Goal: Task Accomplishment & Management: Complete application form

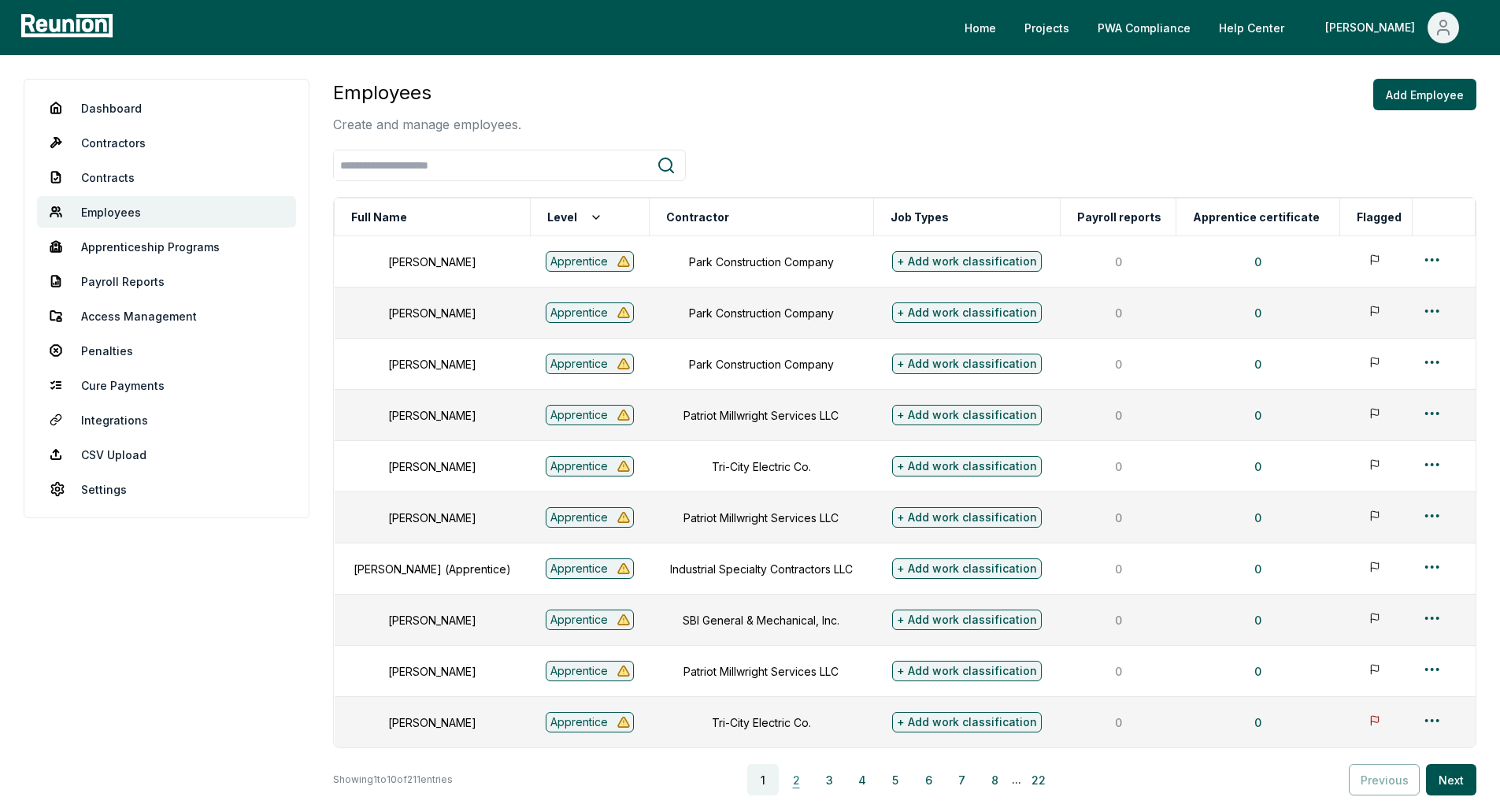
click at [796, 795] on button "2" at bounding box center [796, 779] width 32 height 32
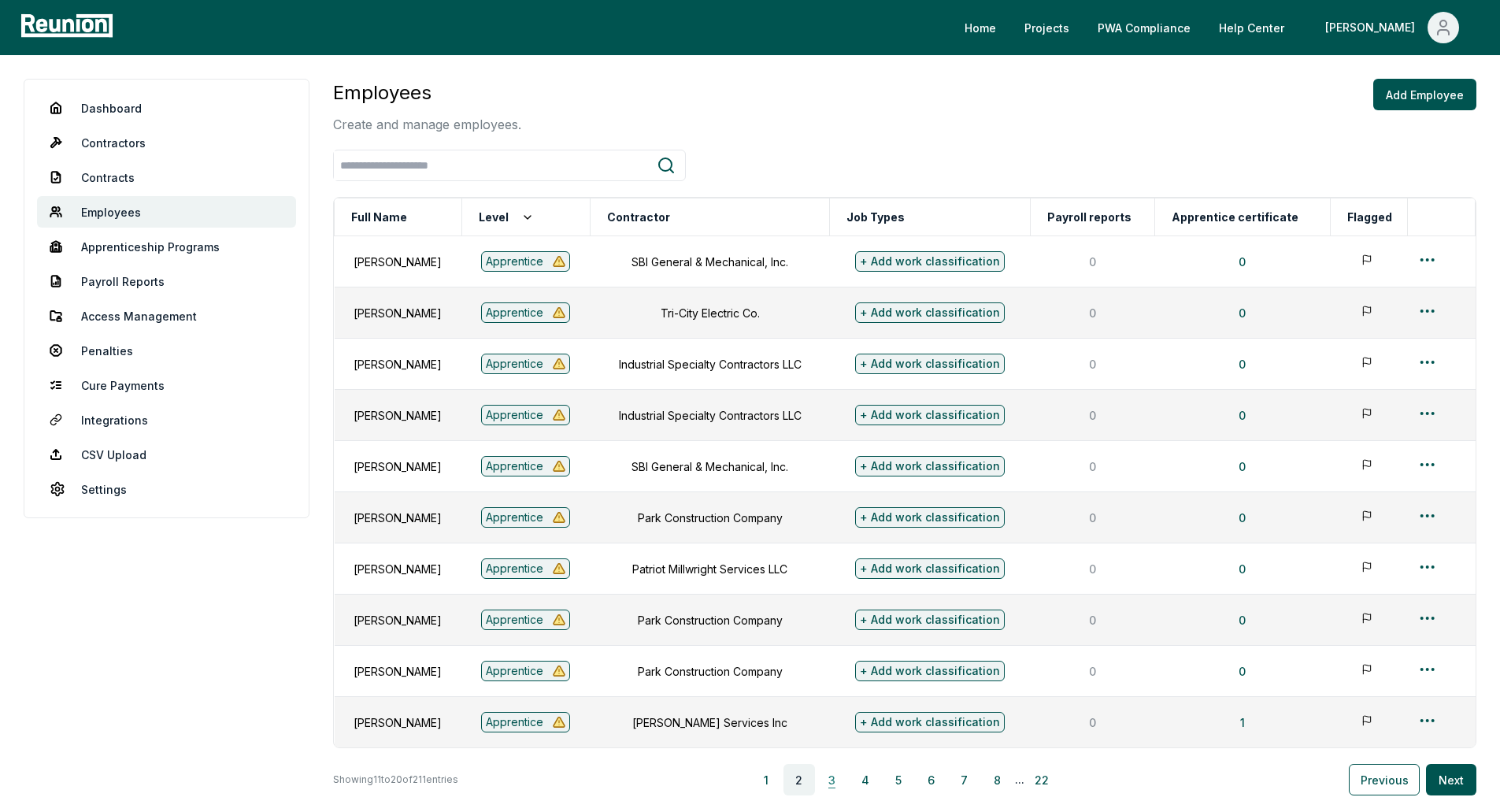
click at [834, 791] on button "3" at bounding box center [832, 779] width 32 height 32
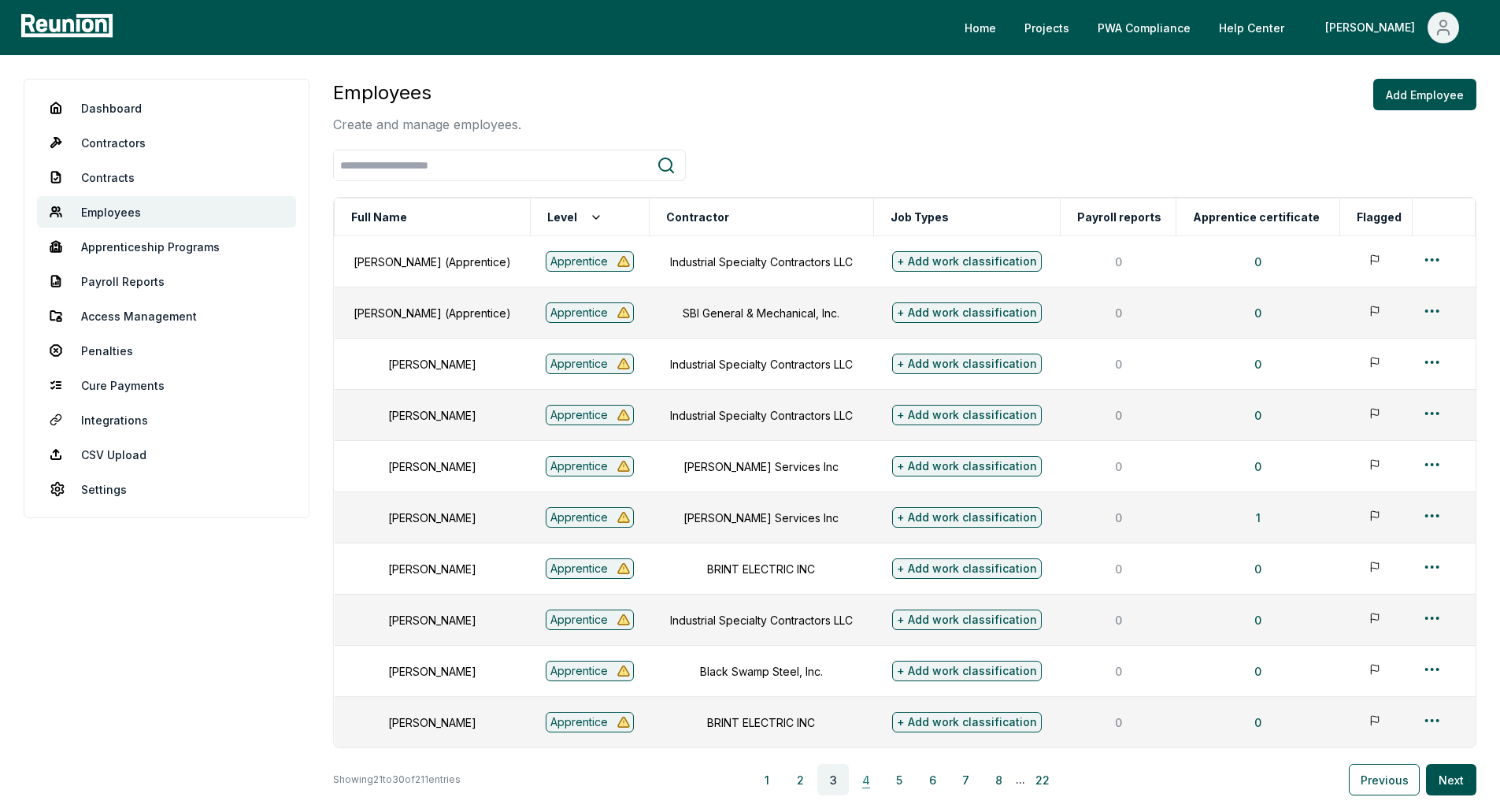
click at [869, 795] on button "4" at bounding box center [866, 779] width 32 height 32
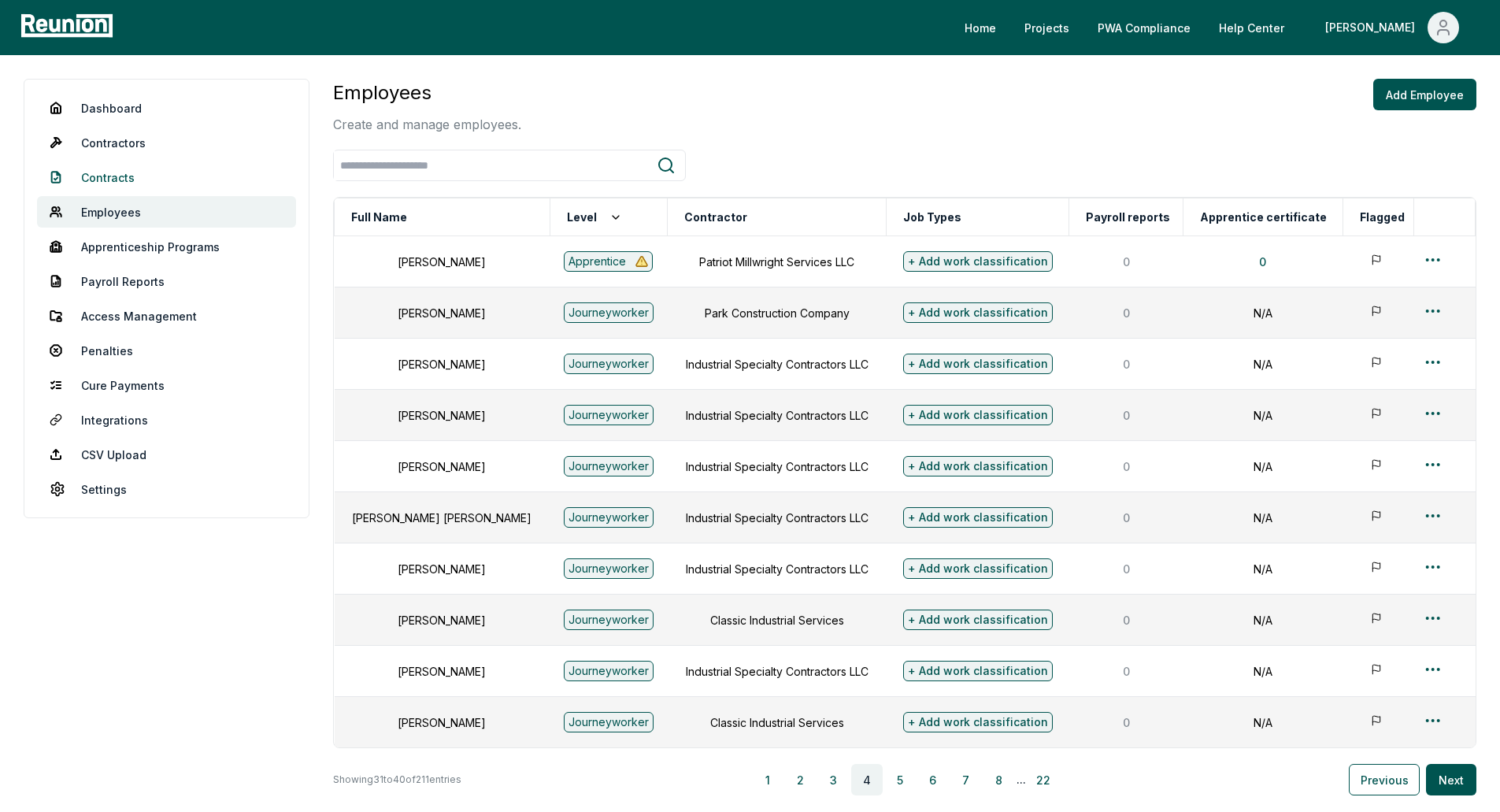
click at [120, 174] on link "Contracts" at bounding box center [165, 177] width 259 height 32
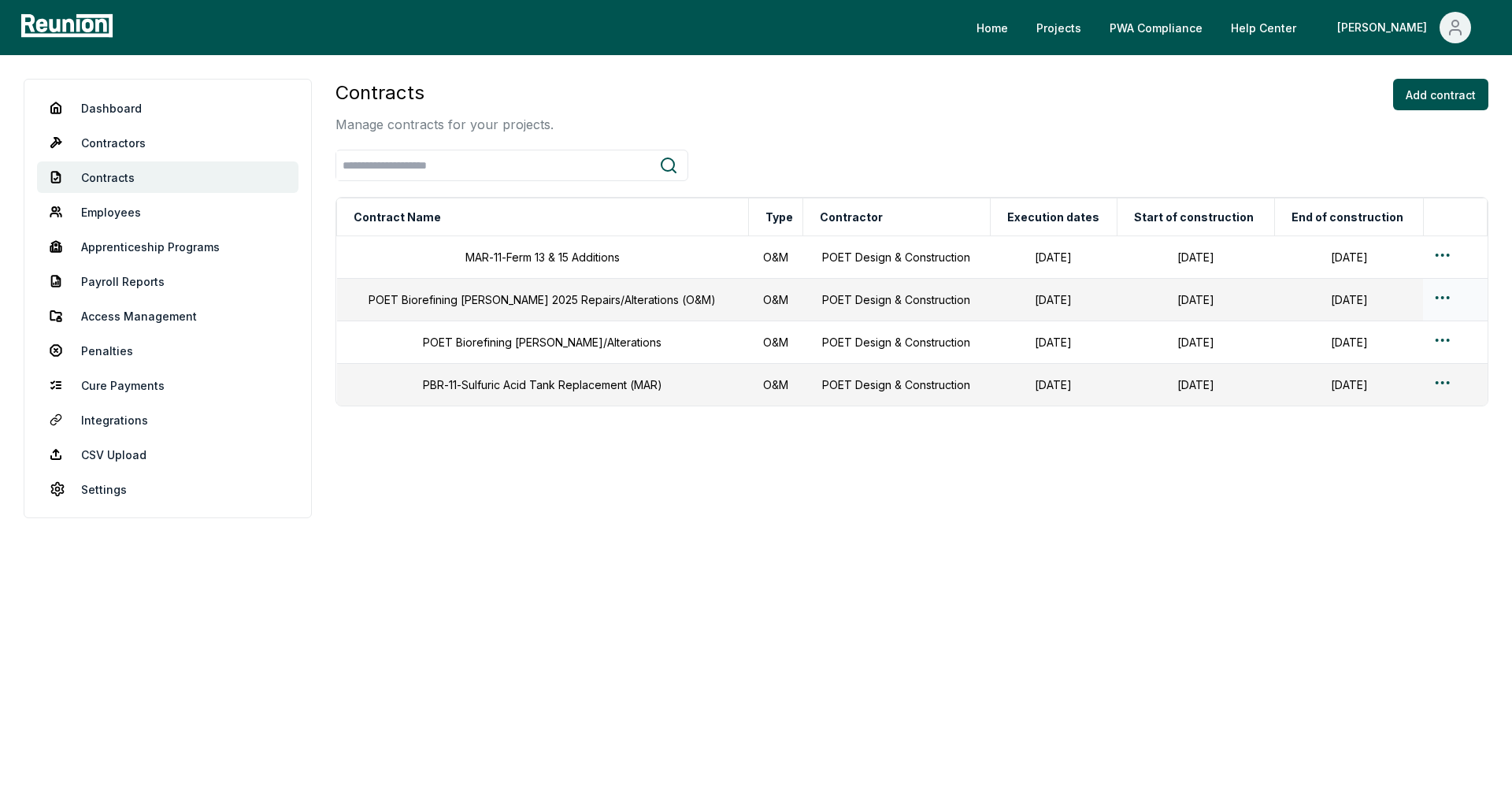
click at [1442, 293] on html "Please visit us on your desktop We're working on making our marketplace mobile-…" at bounding box center [756, 406] width 1512 height 812
click at [961, 319] on html "Please visit us on your desktop We're working on making our marketplace mobile-…" at bounding box center [756, 406] width 1512 height 812
click at [115, 205] on link "Employees" at bounding box center [167, 212] width 262 height 32
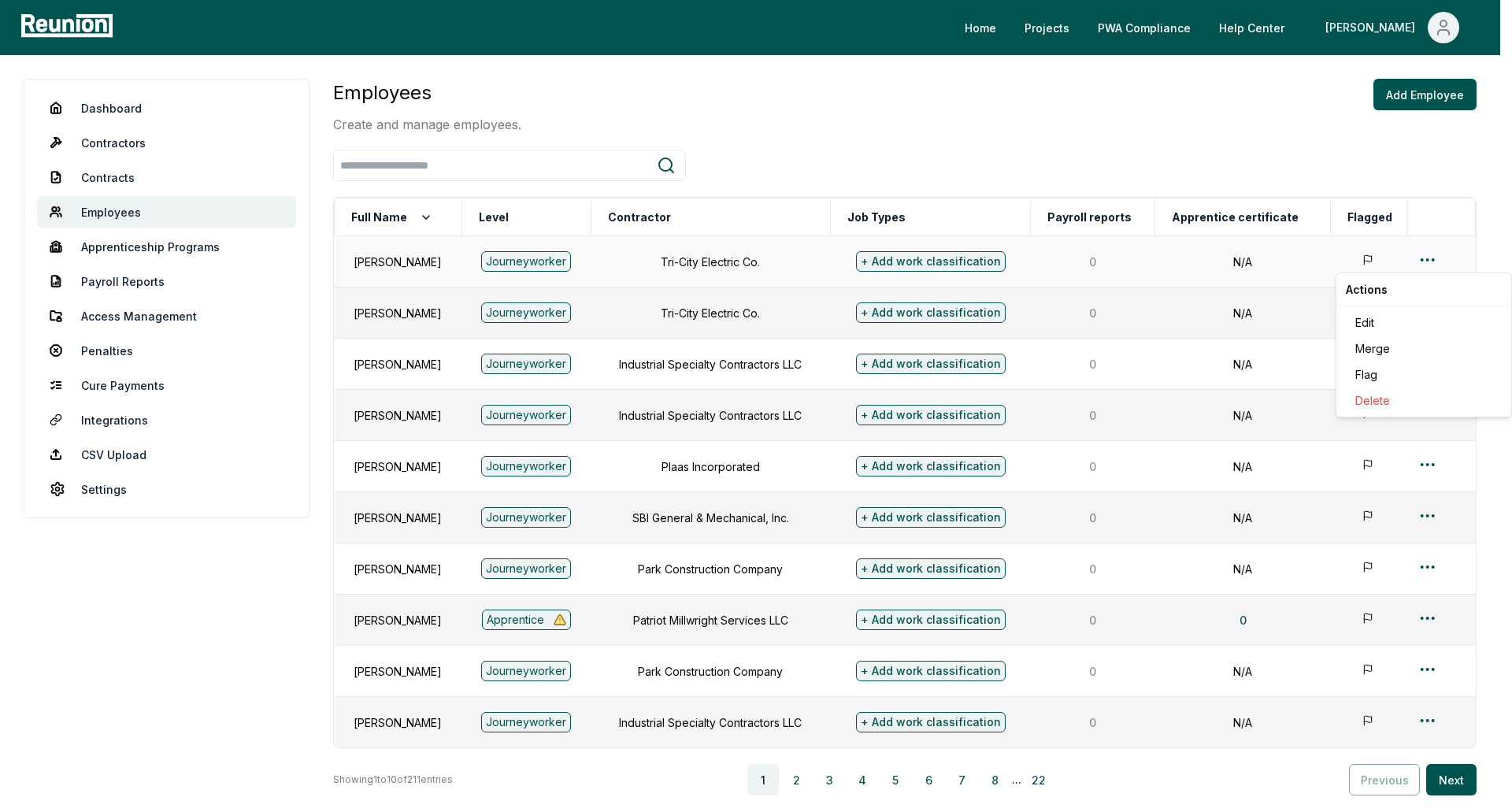
click at [1437, 258] on html "Please visit us on your desktop We're working on making our marketplace mobile-…" at bounding box center [756, 472] width 1512 height 945
click at [1364, 327] on div "Edit" at bounding box center [1423, 322] width 149 height 26
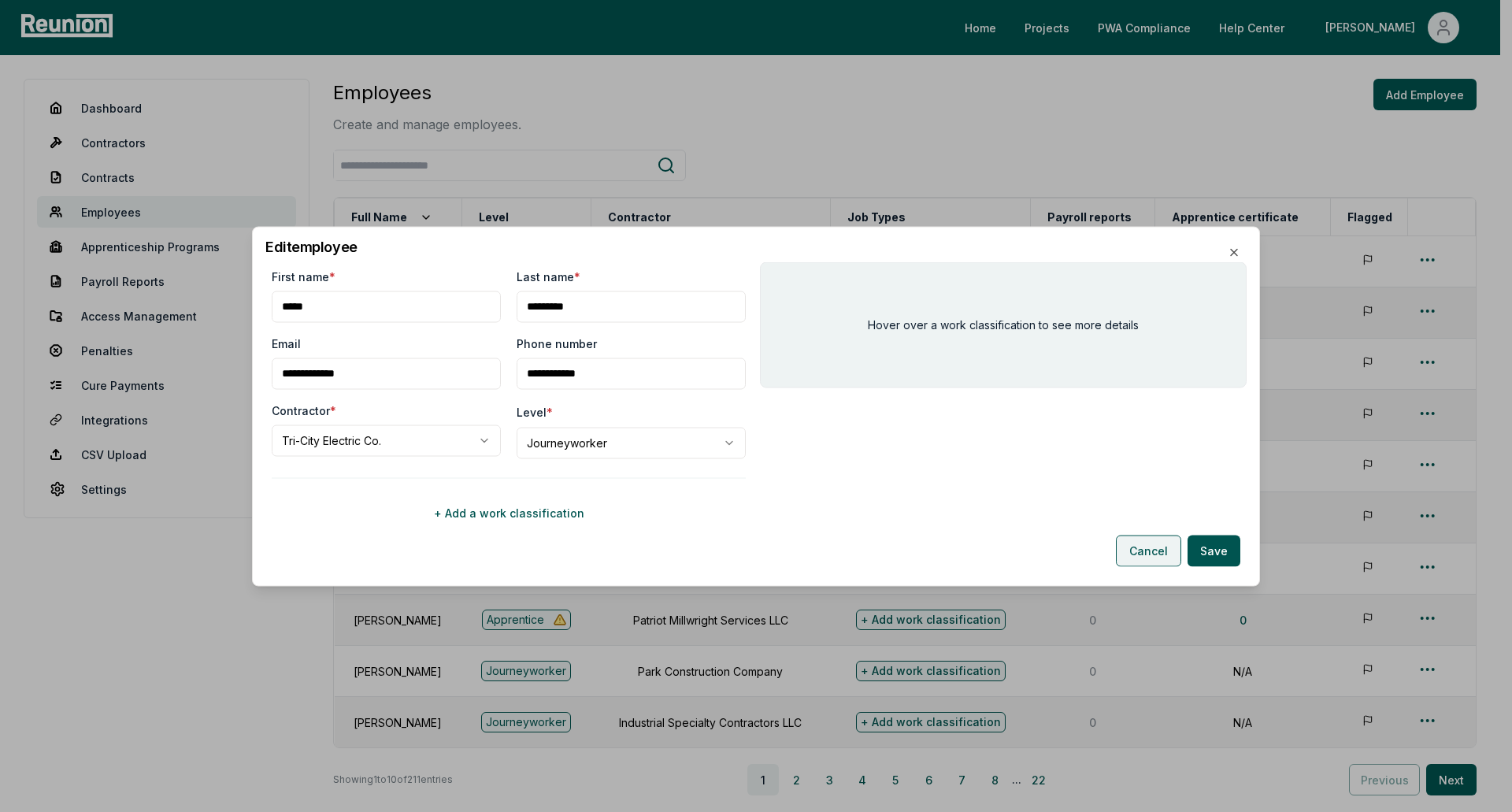
click at [1153, 550] on button "Cancel" at bounding box center [1149, 550] width 65 height 32
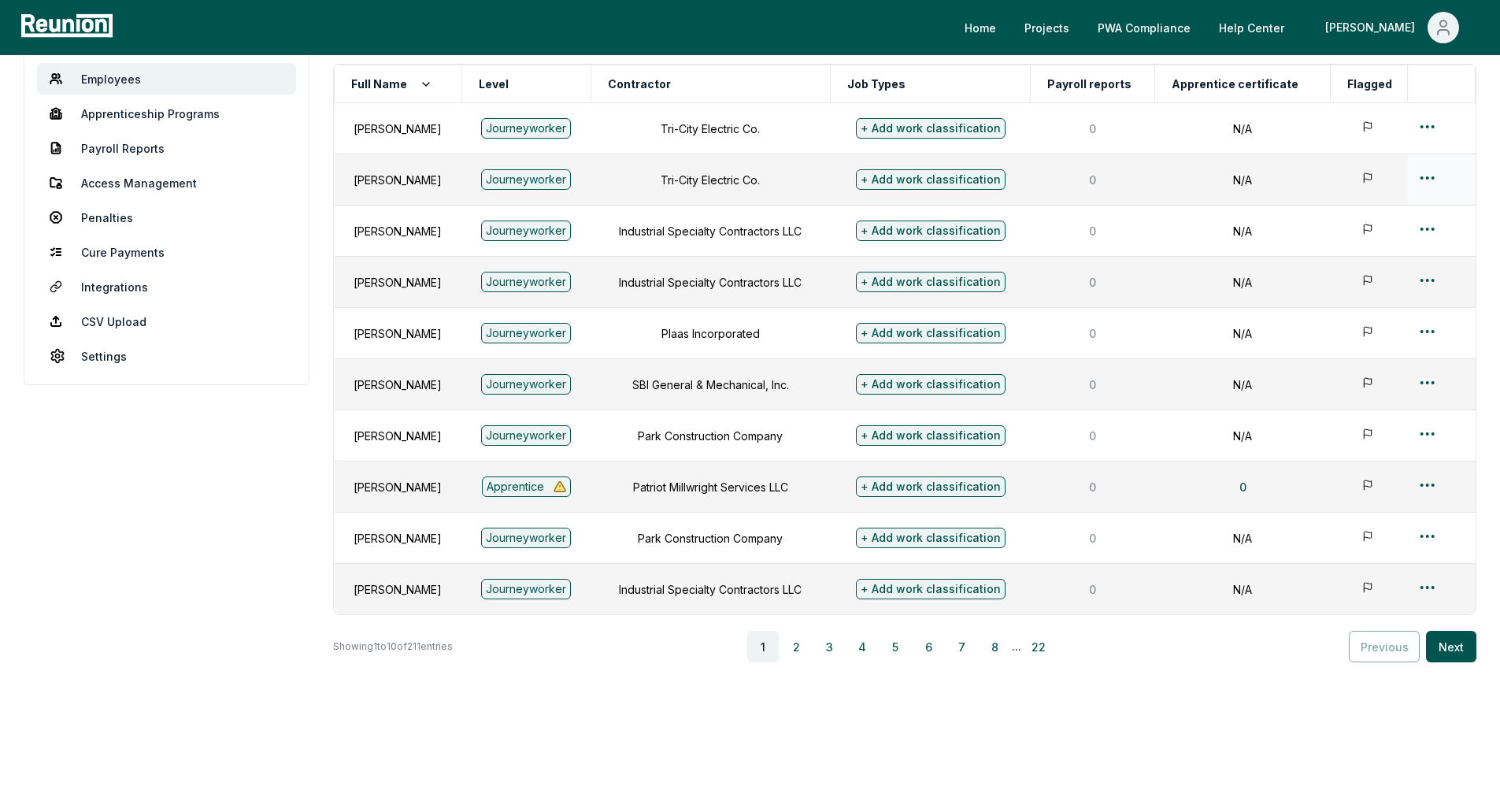
scroll to position [145, 0]
click at [812, 647] on button "2" at bounding box center [796, 646] width 32 height 32
click at [843, 642] on button "3" at bounding box center [832, 646] width 32 height 32
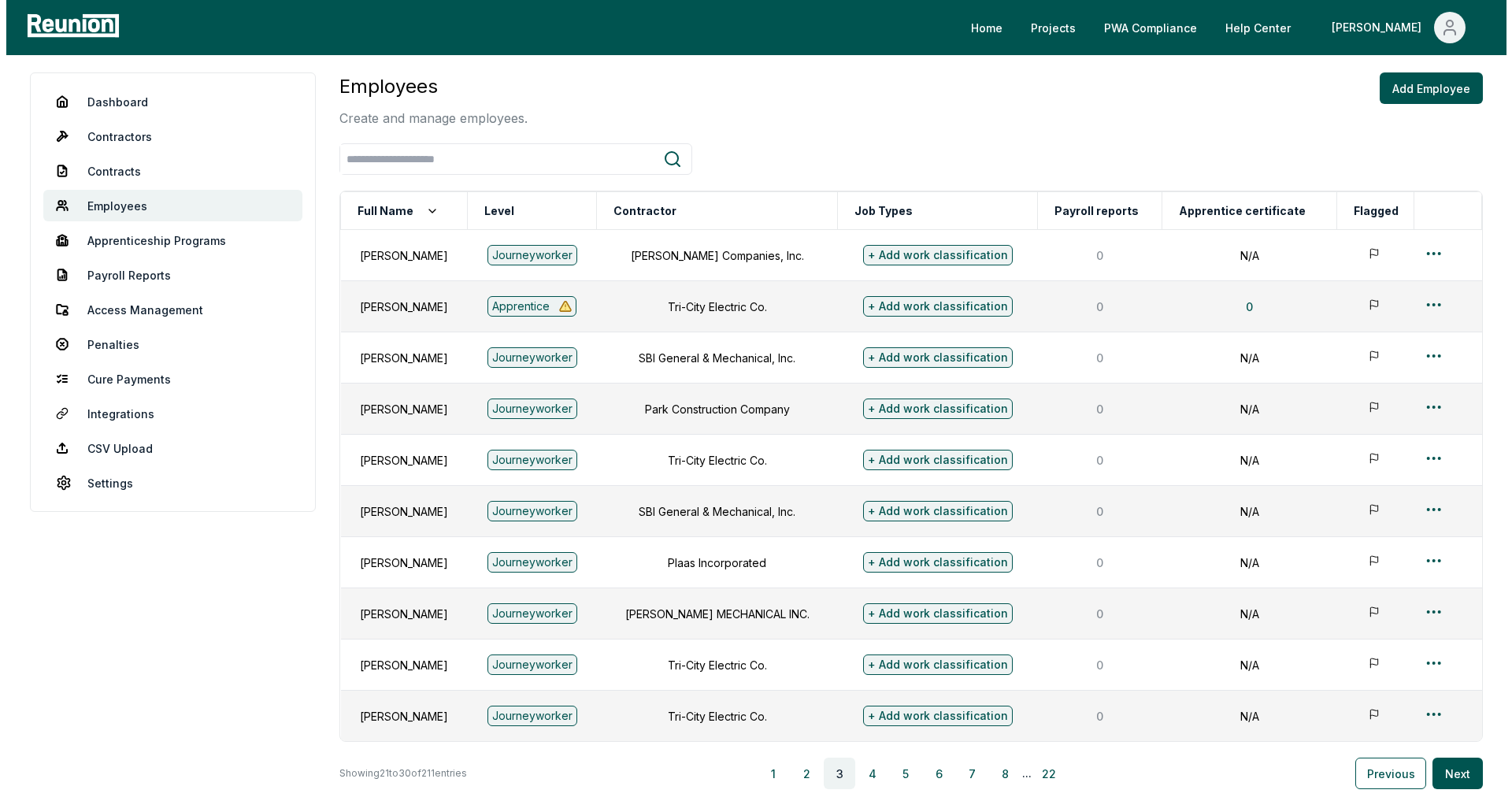
scroll to position [0, 0]
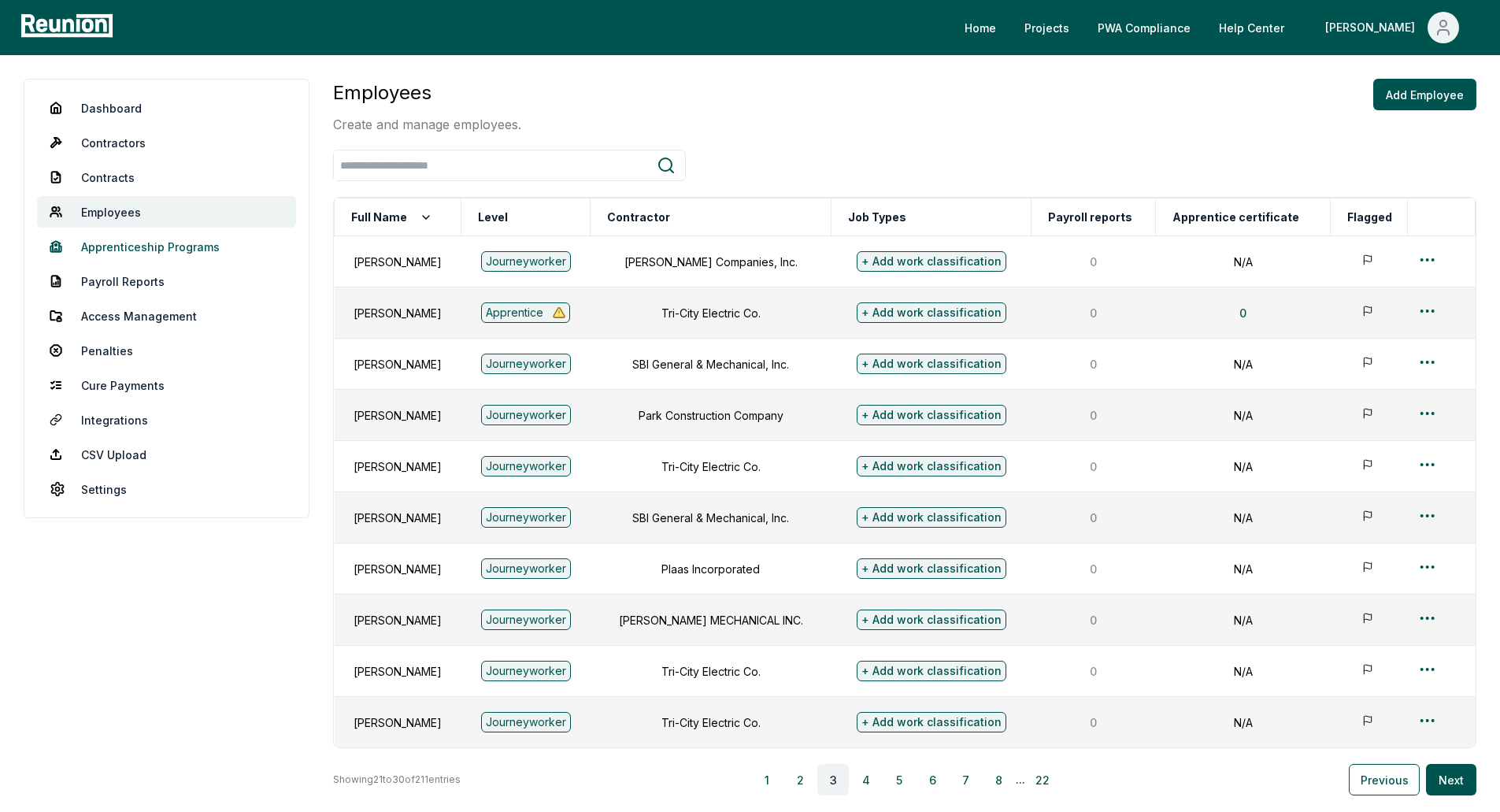
click at [98, 254] on link "Apprenticeship Programs" at bounding box center [165, 246] width 259 height 32
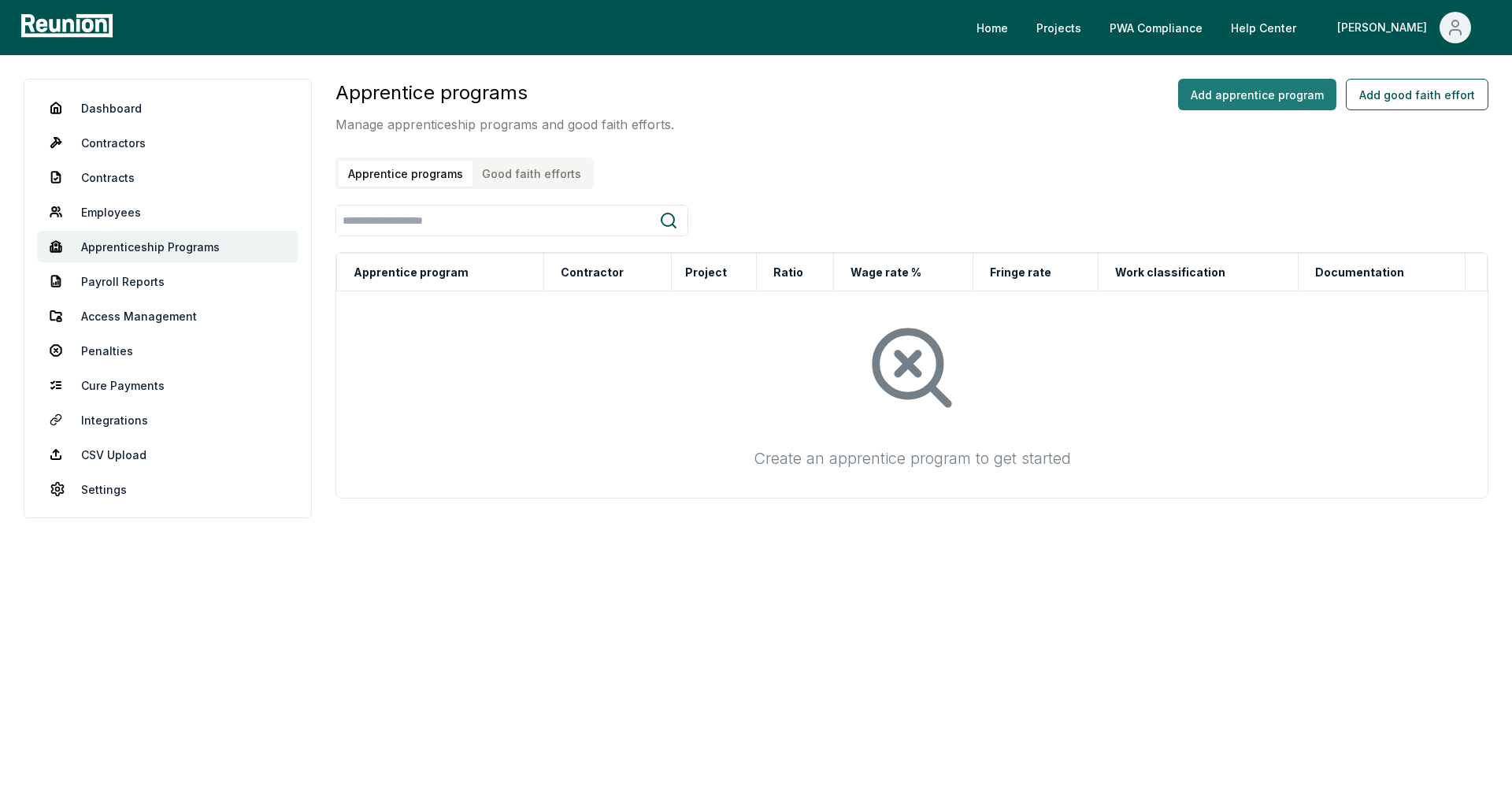
click at [1262, 89] on button "Add apprentice program" at bounding box center [1257, 94] width 158 height 32
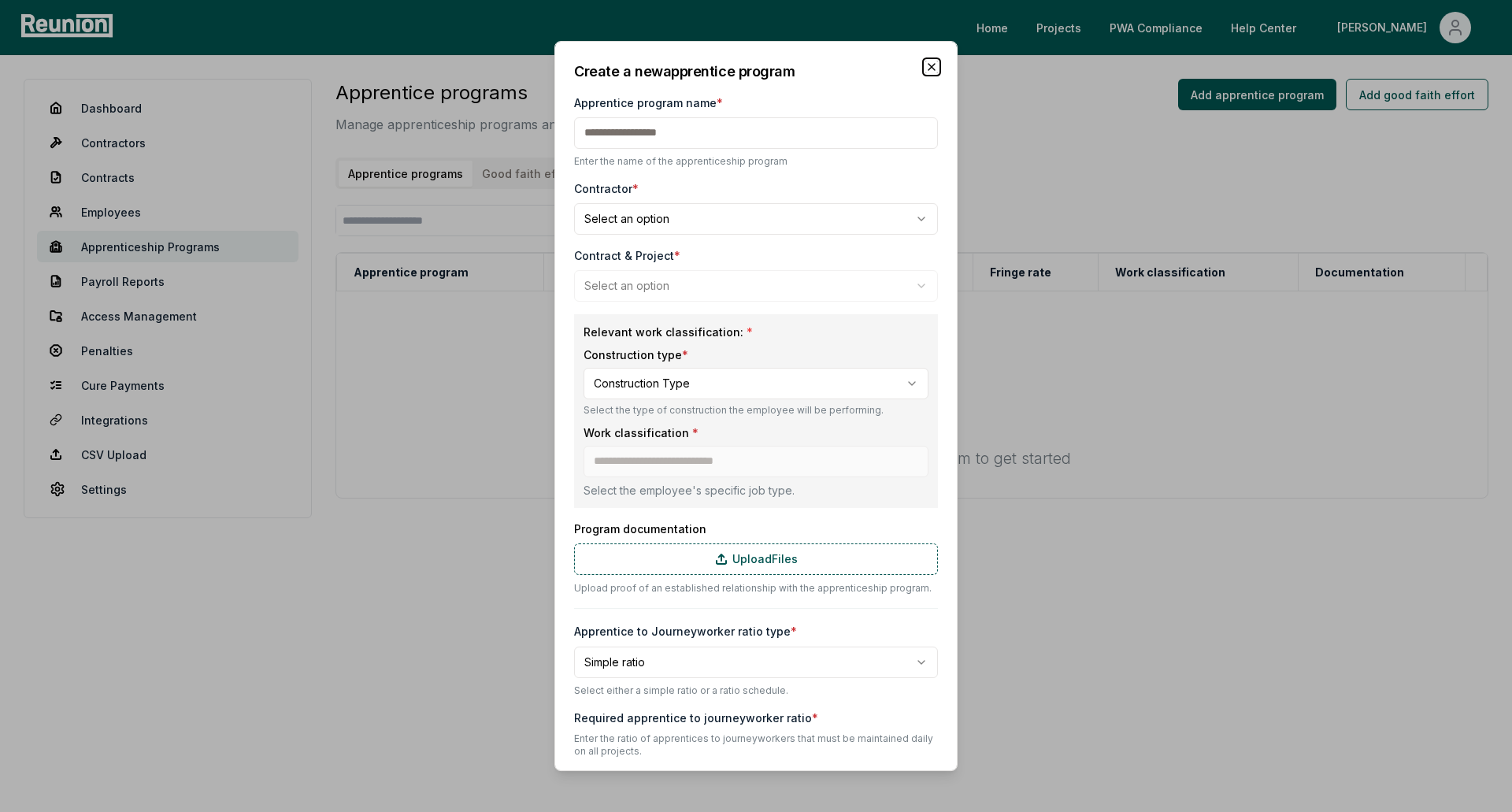
click at [926, 64] on icon "button" at bounding box center [932, 66] width 13 height 13
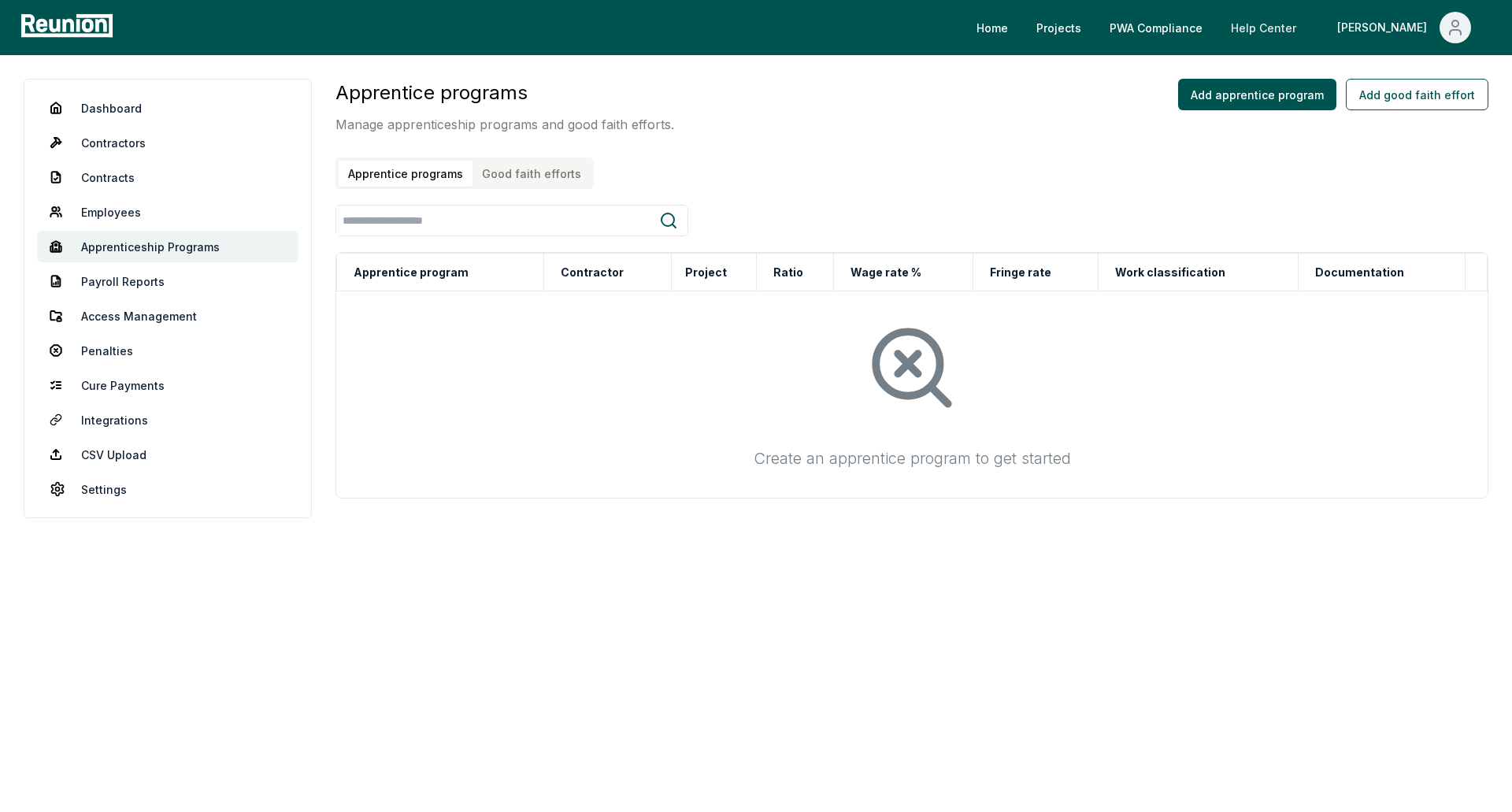
click at [1309, 25] on link "Help Center" at bounding box center [1264, 27] width 90 height 32
click at [1278, 91] on button "Add apprentice program" at bounding box center [1257, 94] width 158 height 32
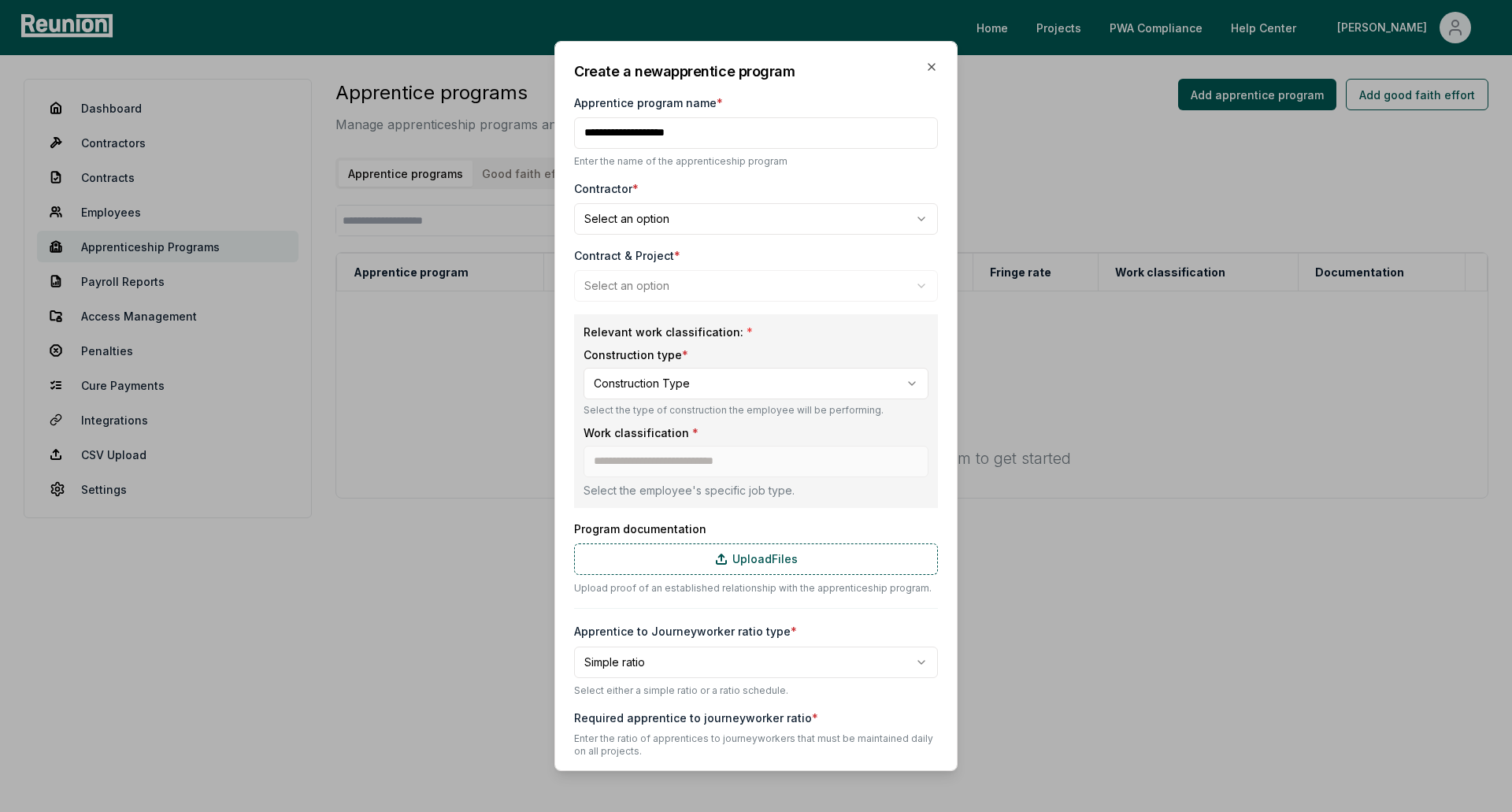
type input "**********"
click at [776, 214] on body "**********" at bounding box center [756, 406] width 1512 height 812
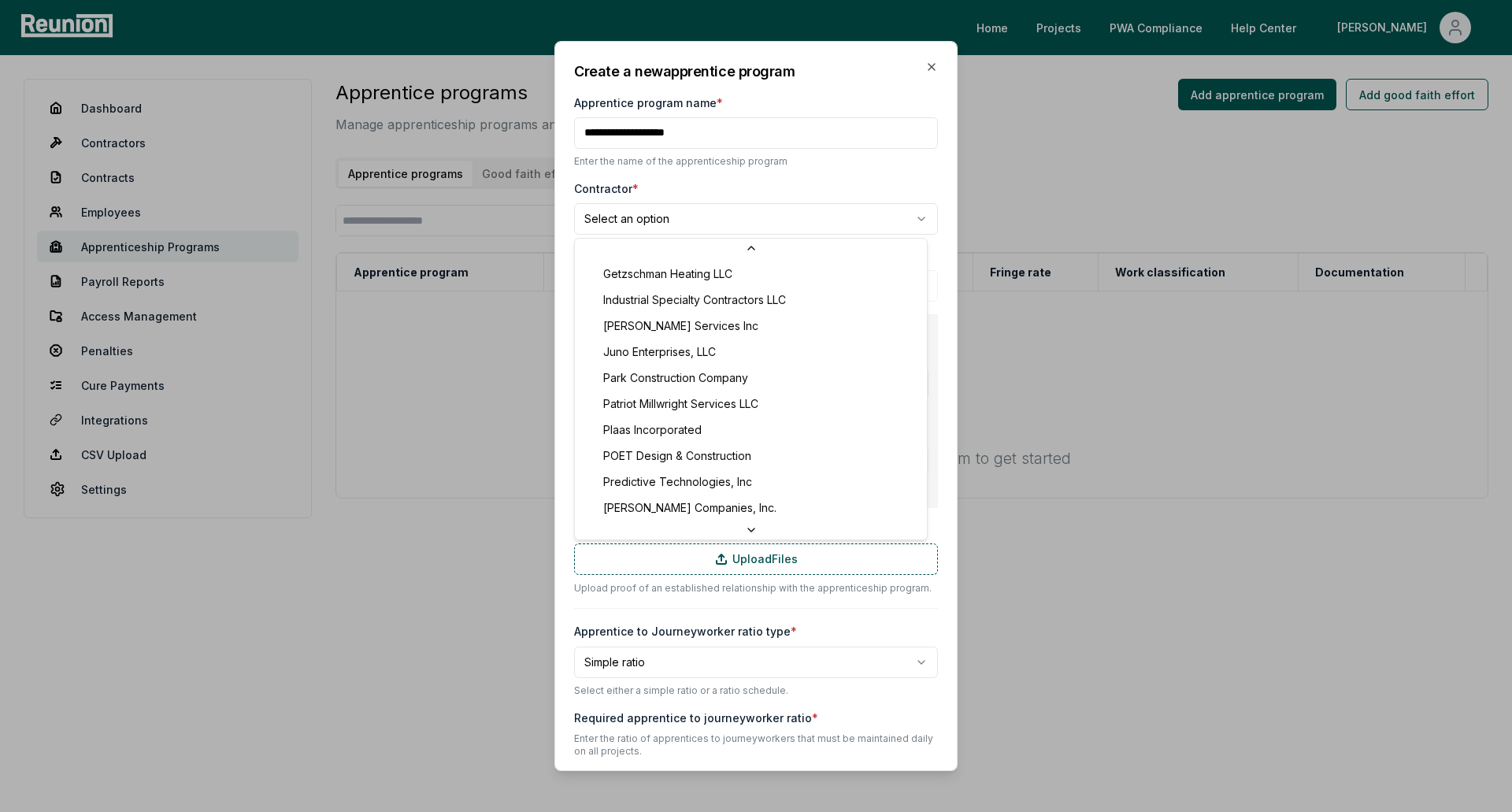
scroll to position [165, 0]
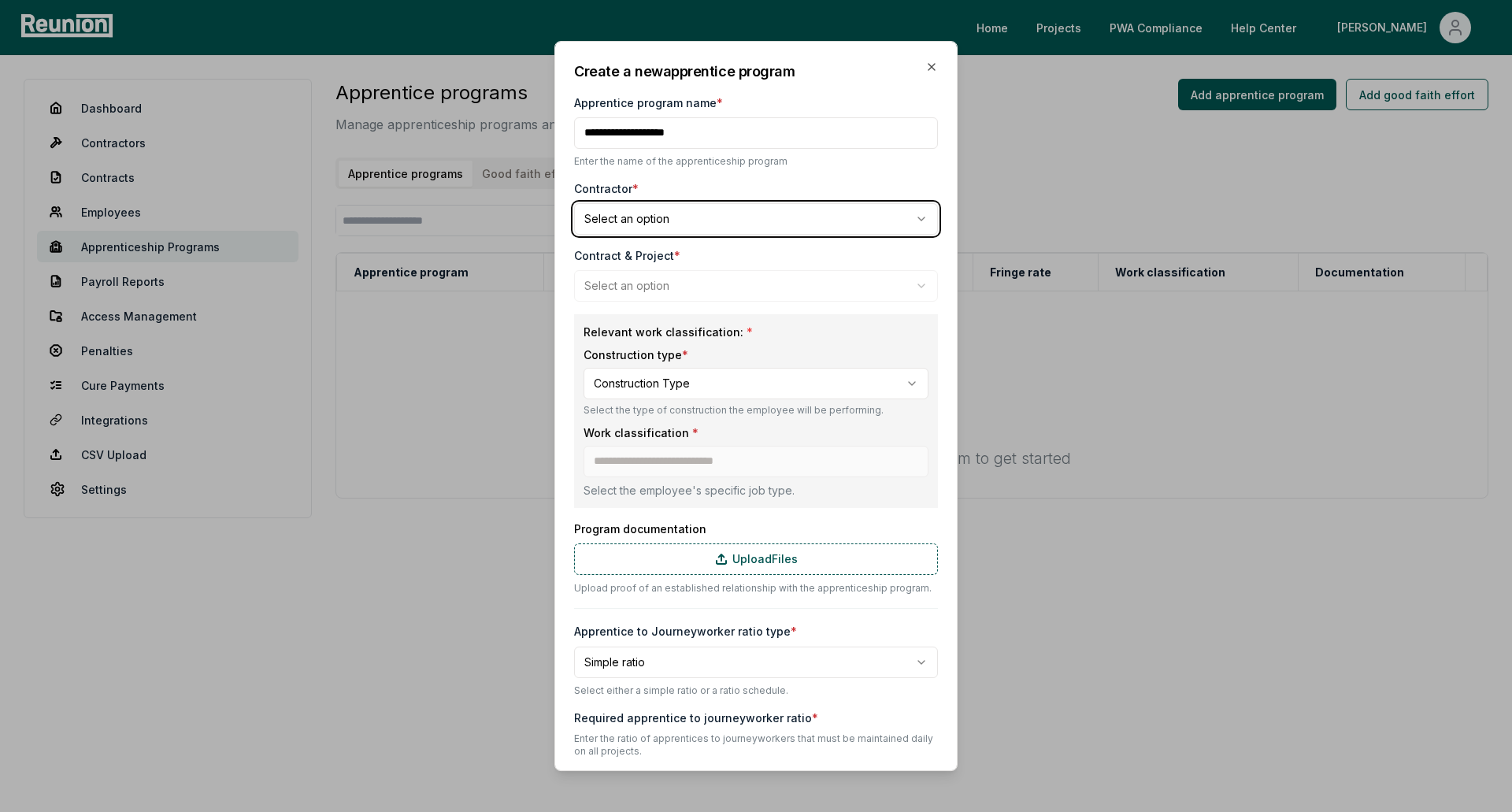
click at [921, 69] on body "**********" at bounding box center [756, 406] width 1512 height 812
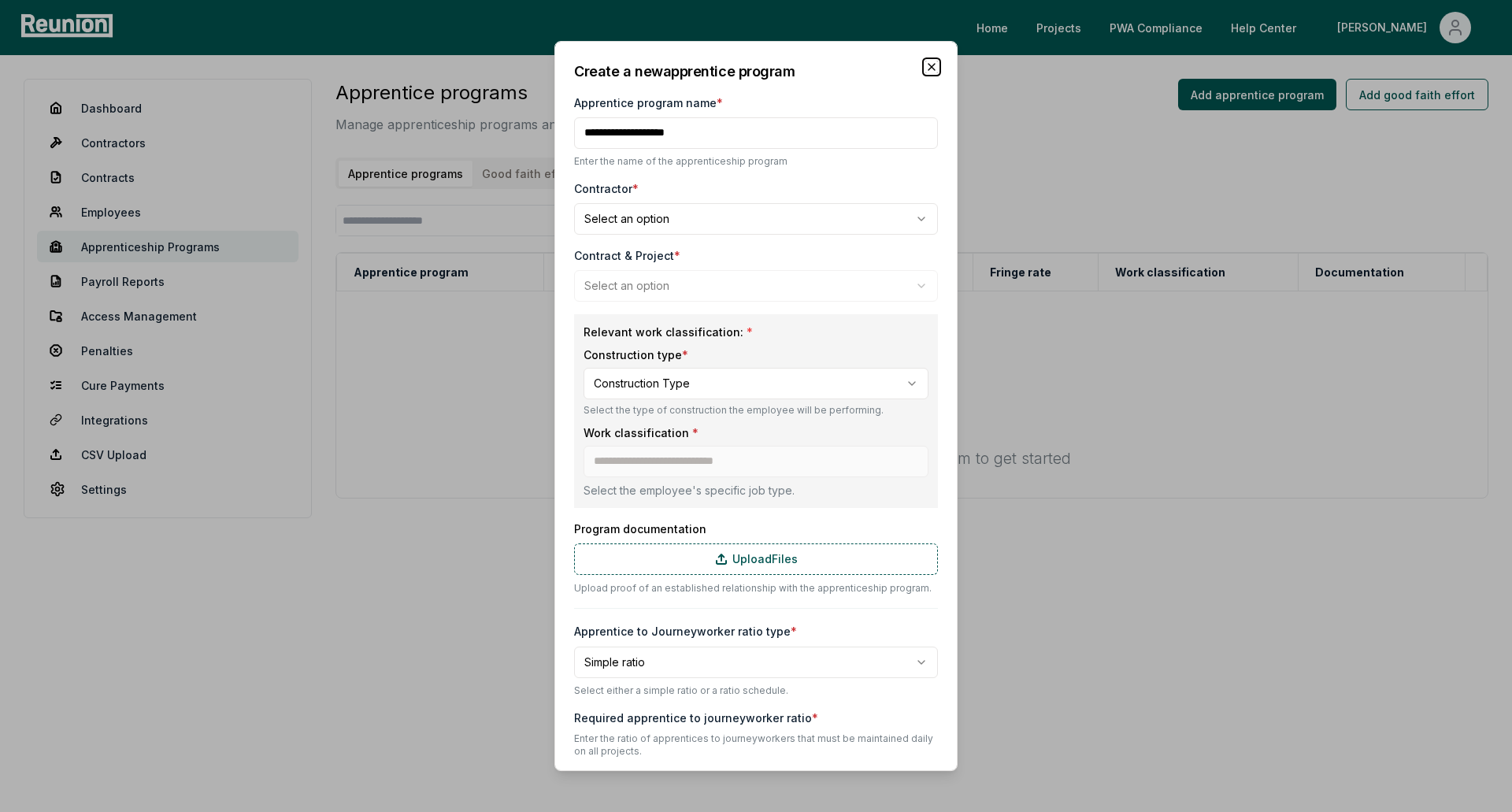
click at [929, 65] on icon "button" at bounding box center [932, 66] width 7 height 7
